Goal: Transaction & Acquisition: Purchase product/service

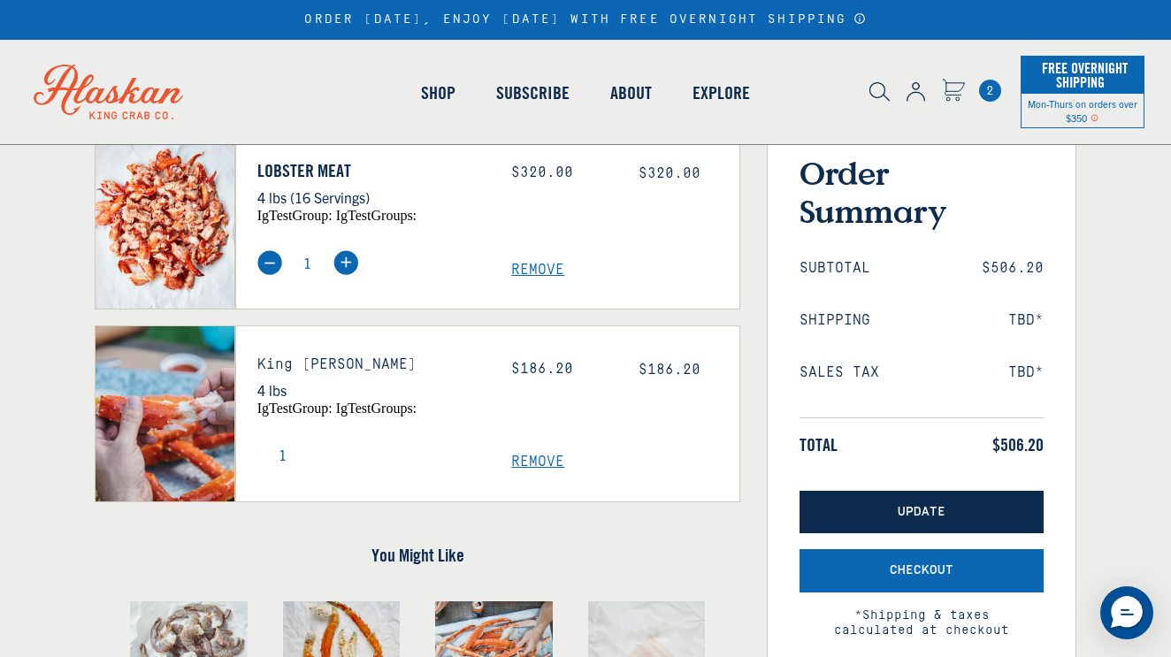
click at [943, 509] on span "Update" at bounding box center [922, 512] width 48 height 15
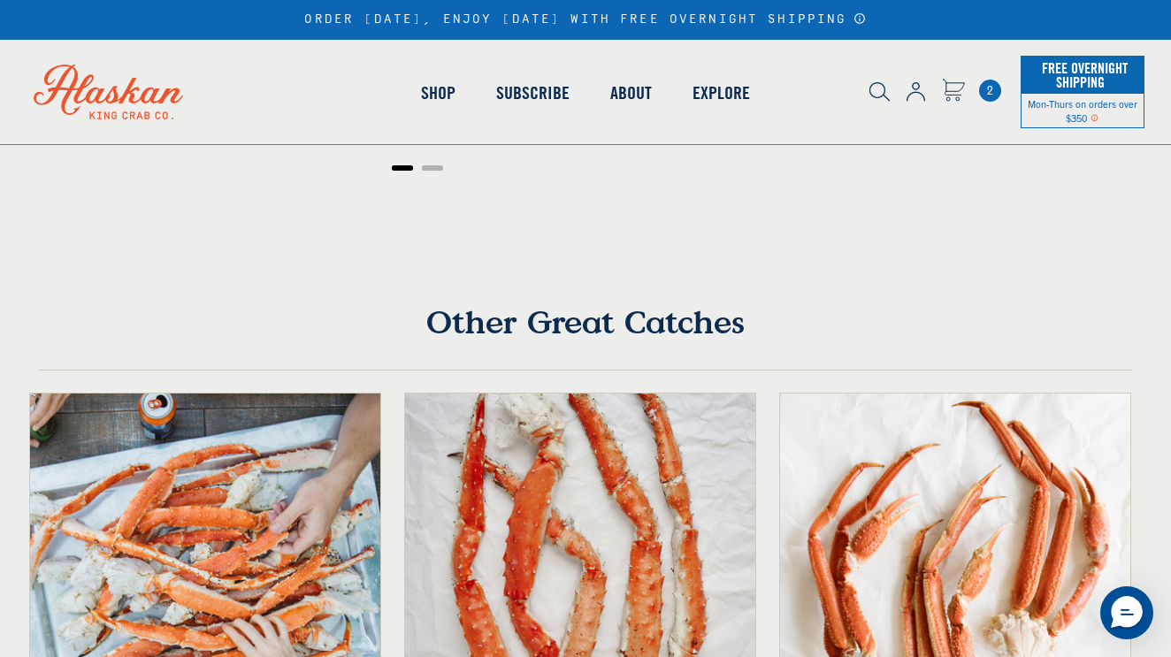
scroll to position [852, 0]
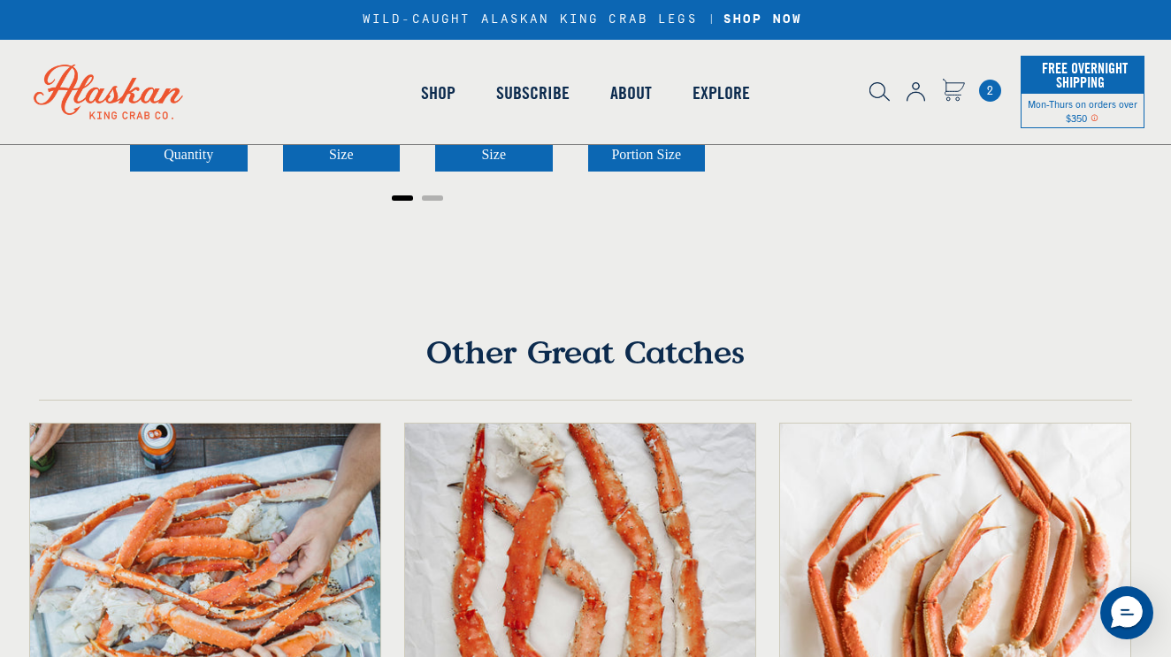
scroll to position [813, 0]
